Goal: Download file/media

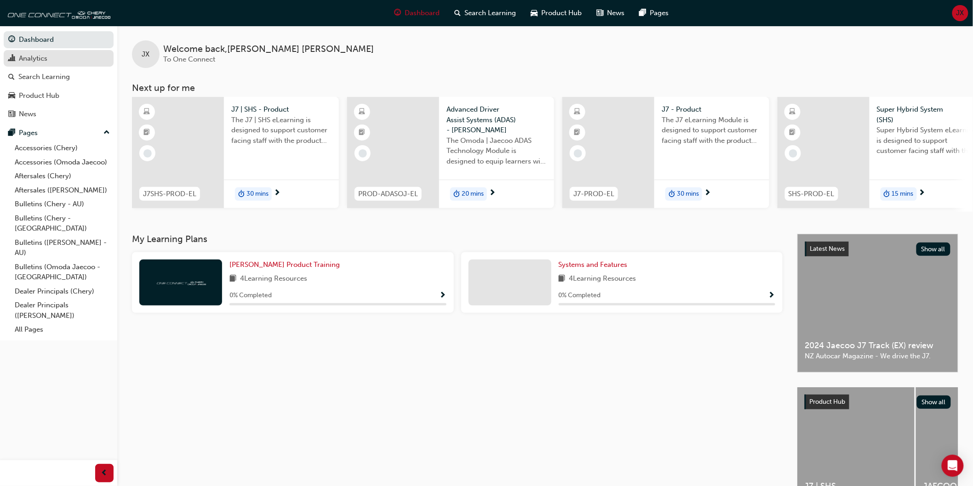
click at [53, 61] on div "Analytics" at bounding box center [58, 58] width 101 height 11
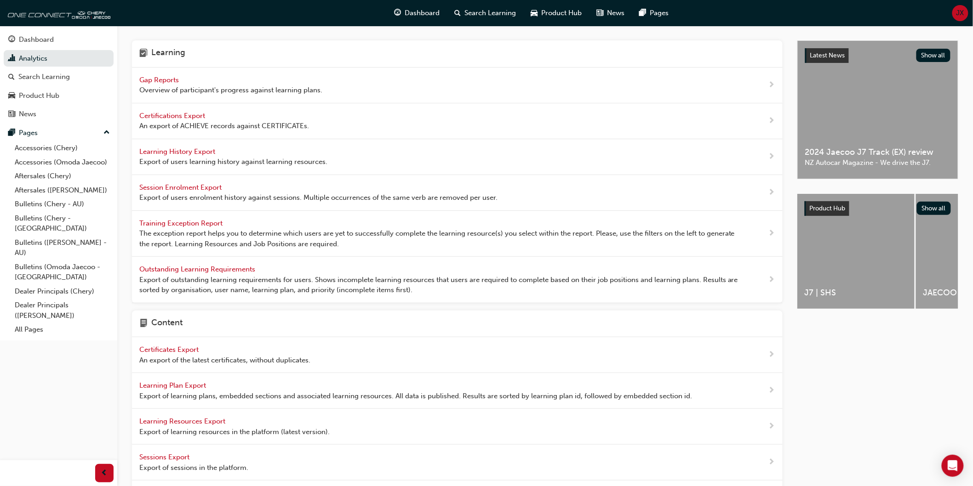
click at [164, 153] on span "Learning History Export" at bounding box center [178, 152] width 78 height 8
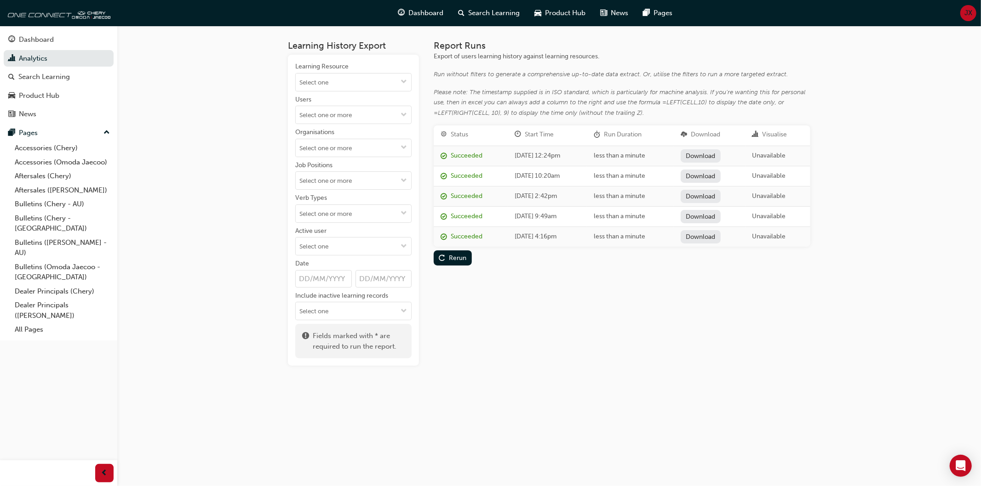
click at [719, 154] on link "Download" at bounding box center [700, 155] width 40 height 13
